Goal: Information Seeking & Learning: Learn about a topic

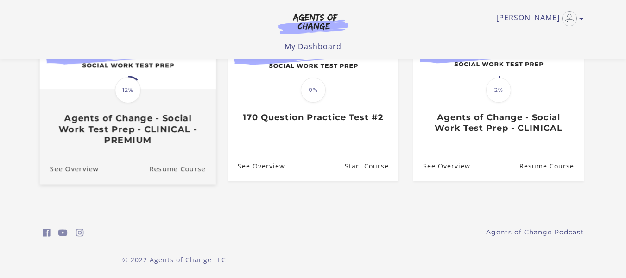
scroll to position [147, 0]
click at [137, 86] on span "12%" at bounding box center [128, 89] width 26 height 26
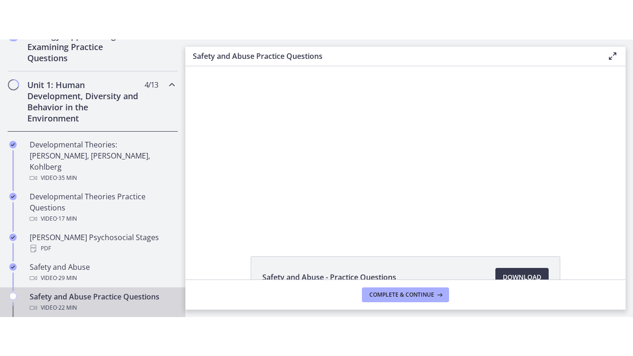
scroll to position [278, 0]
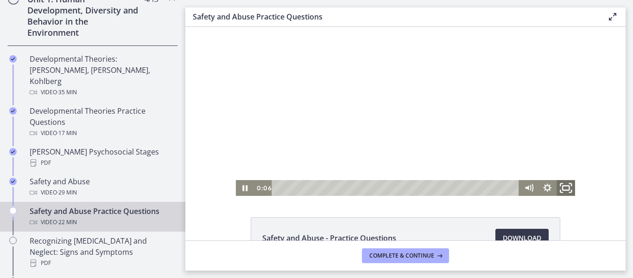
click at [563, 190] on rect "Fullscreen" at bounding box center [566, 187] width 6 height 5
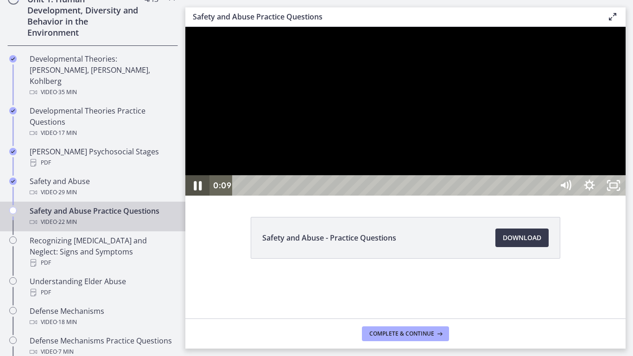
click at [194, 198] on icon "Pause" at bounding box center [197, 185] width 29 height 25
click at [197, 196] on icon "Play Video" at bounding box center [198, 185] width 24 height 20
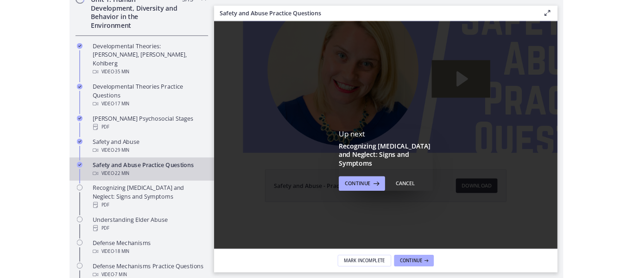
scroll to position [0, 0]
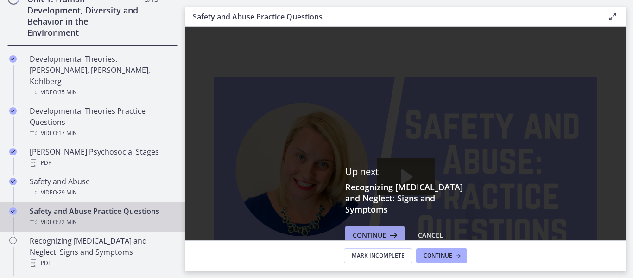
click at [369, 232] on span "Continue" at bounding box center [369, 234] width 33 height 11
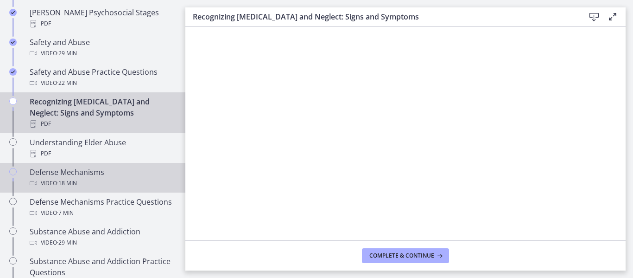
scroll to position [464, 0]
